Goal: Information Seeking & Learning: Learn about a topic

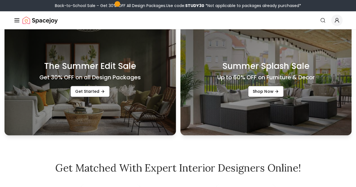
scroll to position [225, 0]
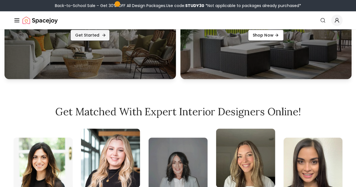
click at [82, 38] on link "Get Started" at bounding box center [89, 35] width 39 height 11
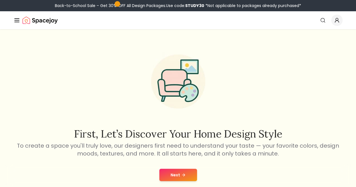
click at [0, 0] on button "How It Works" at bounding box center [0, 0] width 0 height 0
click at [39, 45] on div "First, let’s discover your home design style To create a space you'll truly lov…" at bounding box center [178, 116] width 356 height 175
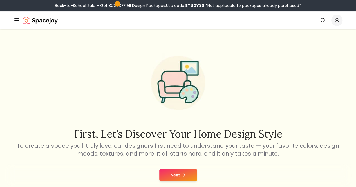
click at [0, 0] on img "Main" at bounding box center [0, 0] width 0 height 0
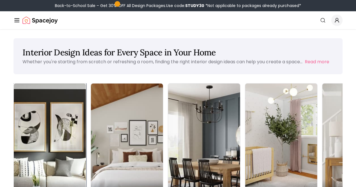
click at [50, 119] on img at bounding box center [50, 148] width 76 height 134
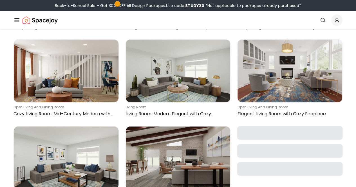
scroll to position [732, 0]
